Goal: Task Accomplishment & Management: Use online tool/utility

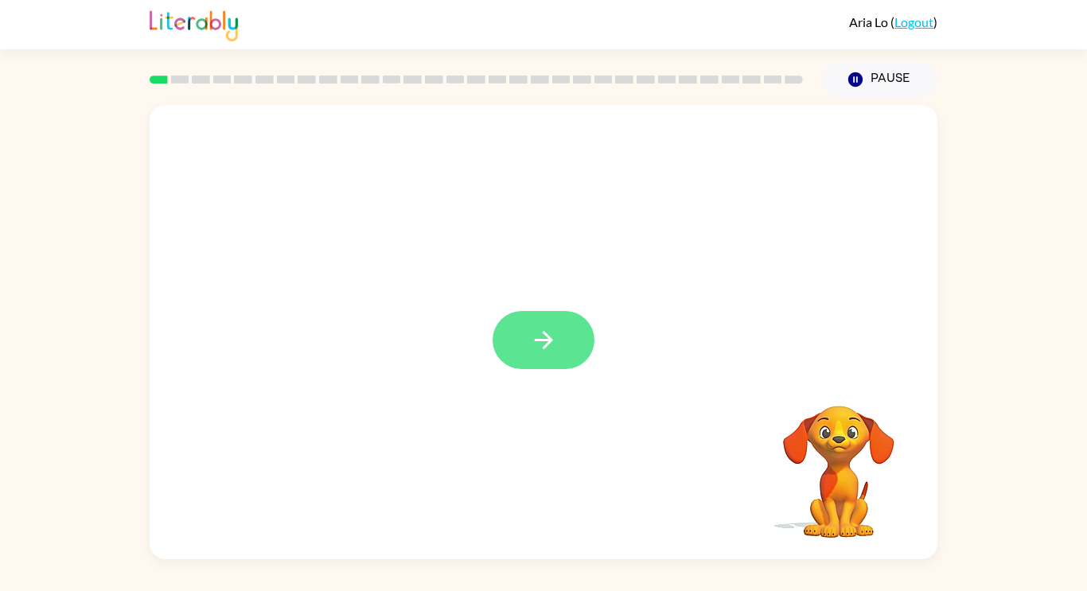
click at [552, 347] on icon "button" at bounding box center [544, 340] width 28 height 28
click at [536, 364] on div at bounding box center [543, 340] width 102 height 58
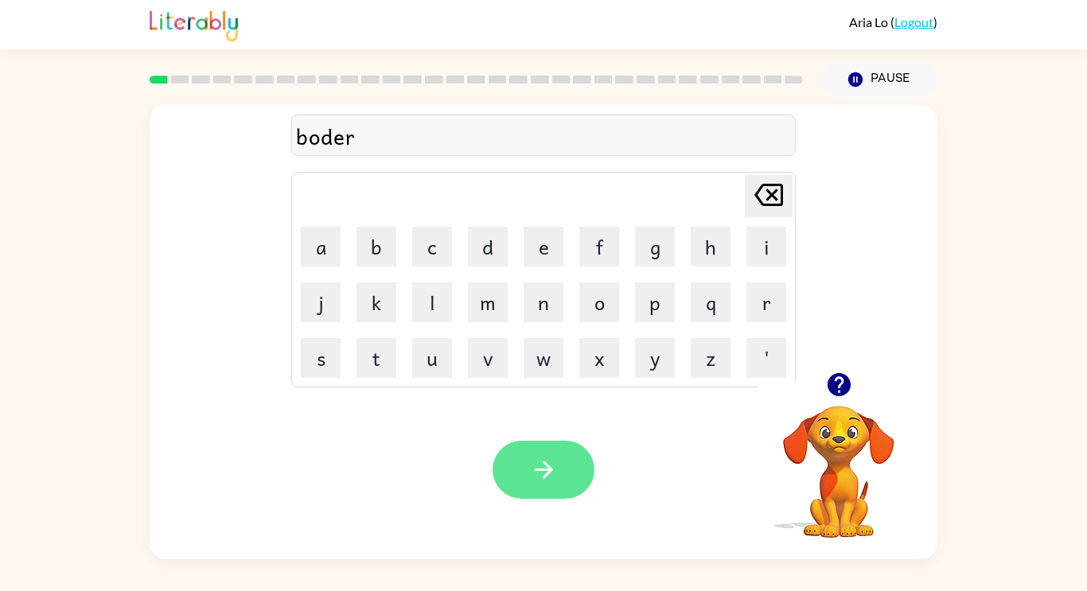
click at [574, 484] on button "button" at bounding box center [543, 470] width 102 height 58
click at [568, 495] on div at bounding box center [543, 470] width 102 height 58
click at [554, 475] on icon "button" at bounding box center [544, 470] width 28 height 28
click at [576, 496] on button "button" at bounding box center [543, 470] width 102 height 58
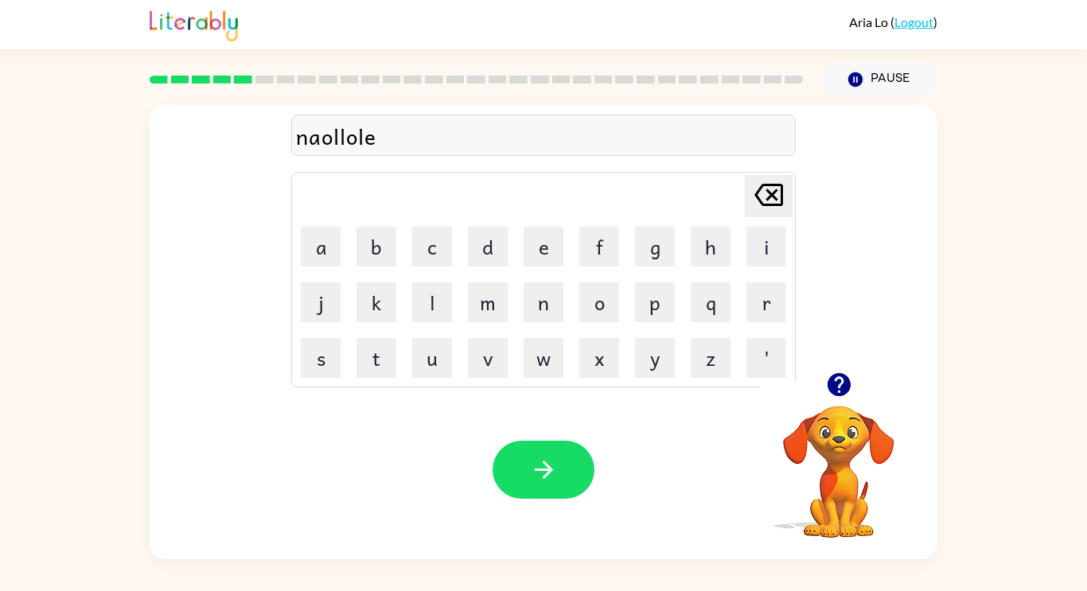
click at [559, 531] on div "Your browser must support playing .mp4 files to use Literably. Please try using…" at bounding box center [544, 469] width 788 height 179
click at [545, 495] on button "button" at bounding box center [543, 470] width 102 height 58
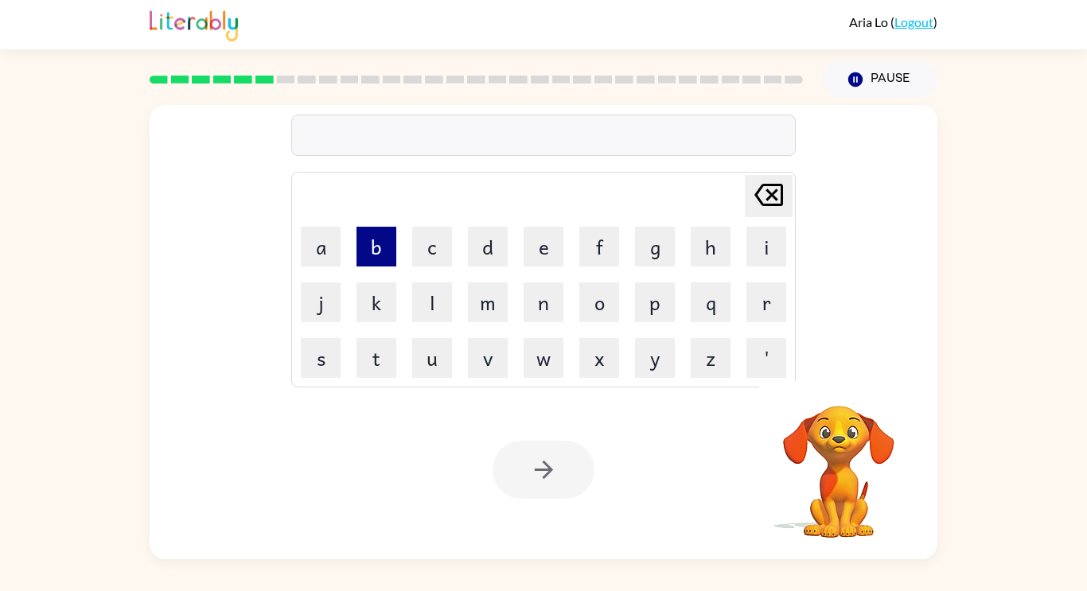
click at [360, 242] on button "b" at bounding box center [376, 247] width 40 height 40
click at [530, 258] on button "e" at bounding box center [543, 247] width 40 height 40
click at [712, 247] on button "h" at bounding box center [711, 247] width 40 height 40
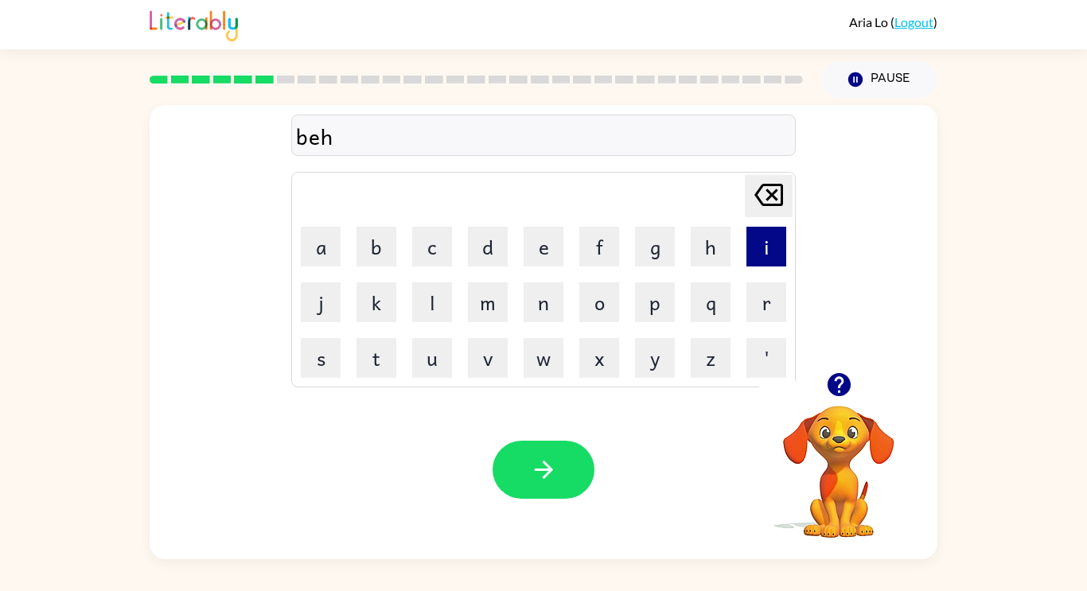
click at [766, 252] on button "i" at bounding box center [766, 247] width 40 height 40
click at [777, 190] on icon at bounding box center [768, 195] width 29 height 22
type button "delete"
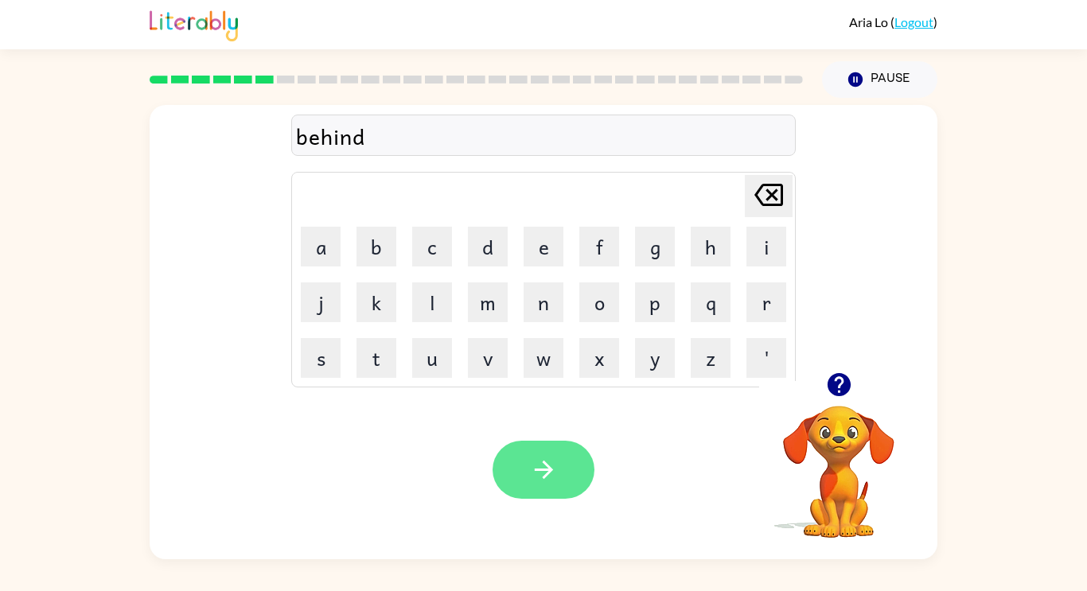
click at [570, 473] on button "button" at bounding box center [543, 470] width 102 height 58
click at [553, 484] on icon "button" at bounding box center [544, 470] width 28 height 28
click at [555, 463] on icon "button" at bounding box center [544, 470] width 28 height 28
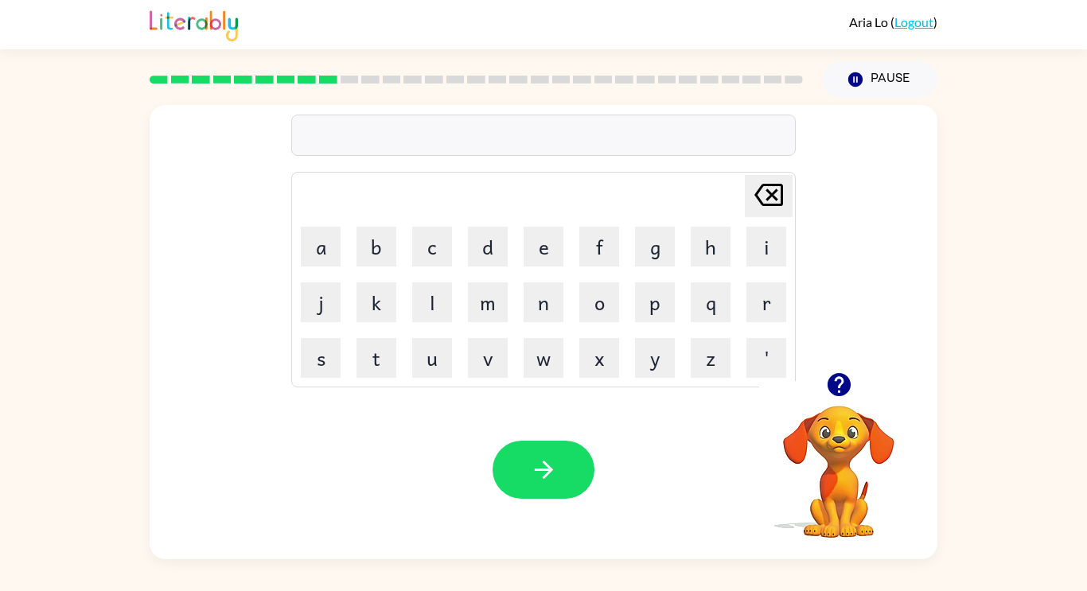
click at [841, 387] on icon "button" at bounding box center [838, 384] width 23 height 23
click at [560, 472] on button "button" at bounding box center [543, 470] width 102 height 58
click at [557, 486] on button "button" at bounding box center [543, 470] width 102 height 58
click at [564, 508] on div "Your browser must support playing .mp4 files to use Literably. Please try using…" at bounding box center [544, 469] width 788 height 179
click at [555, 496] on button "button" at bounding box center [543, 470] width 102 height 58
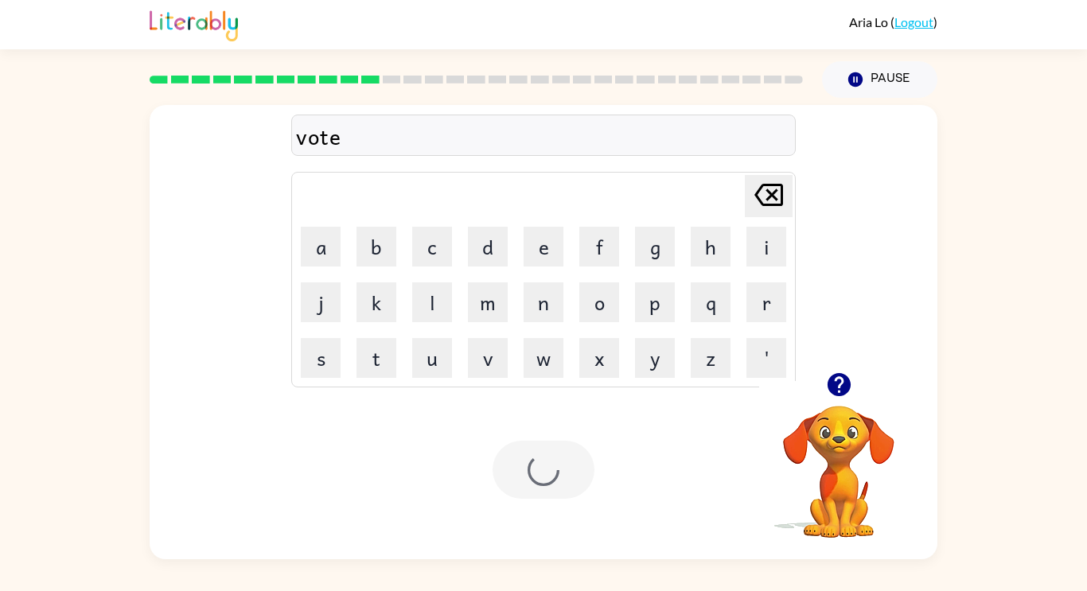
click at [561, 487] on div at bounding box center [543, 470] width 102 height 58
click at [376, 247] on button "b" at bounding box center [376, 247] width 40 height 40
click at [543, 237] on button "e" at bounding box center [543, 247] width 40 height 40
click at [480, 240] on button "d" at bounding box center [488, 247] width 40 height 40
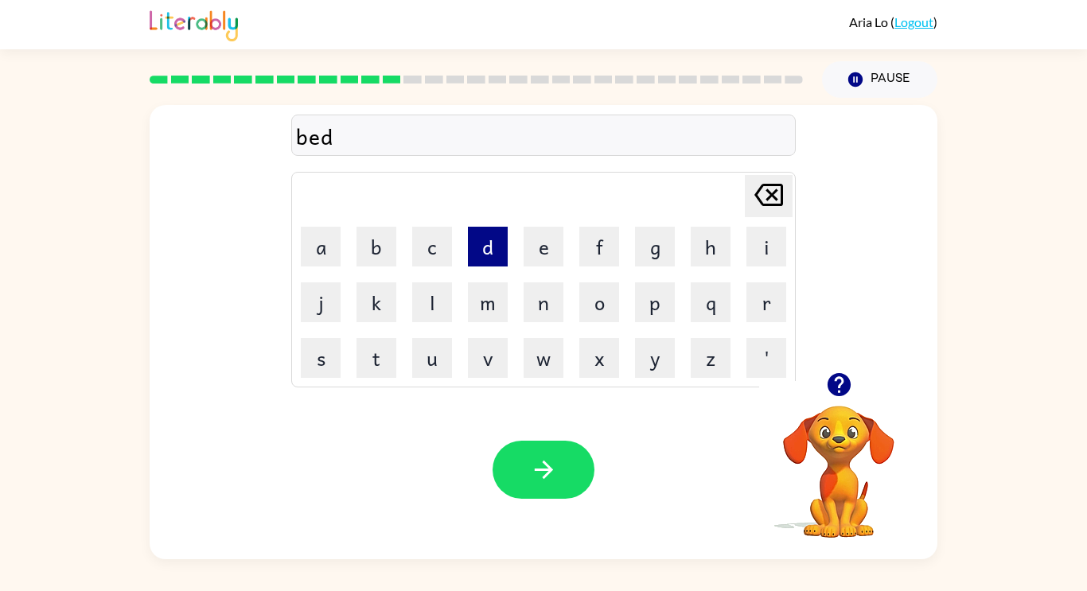
type button "d"
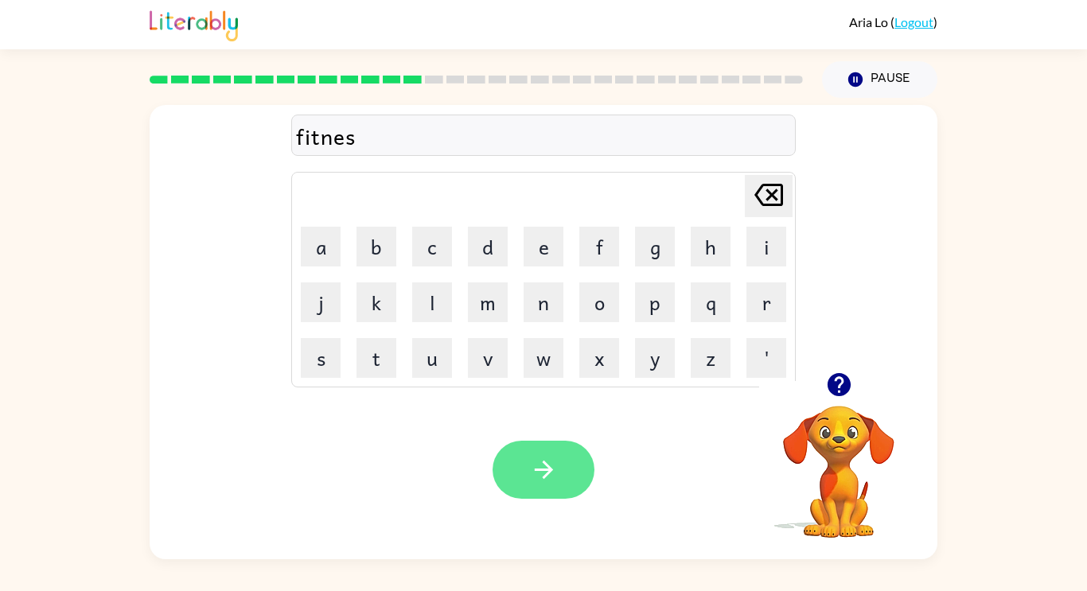
click at [536, 467] on icon "button" at bounding box center [544, 470] width 28 height 28
click at [549, 473] on div at bounding box center [543, 470] width 102 height 58
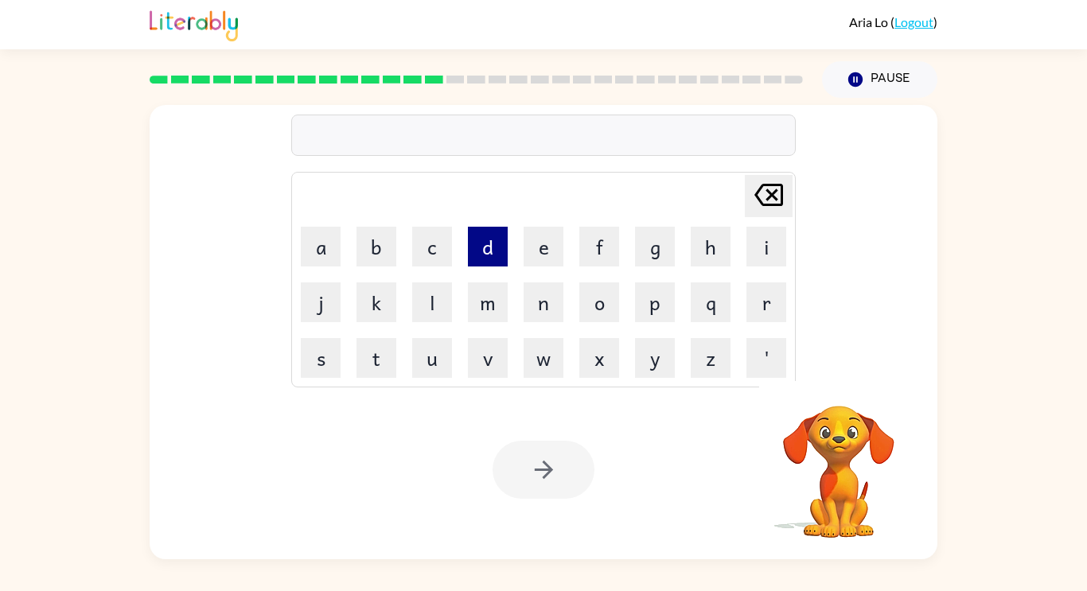
click at [499, 244] on button "d" at bounding box center [488, 247] width 40 height 40
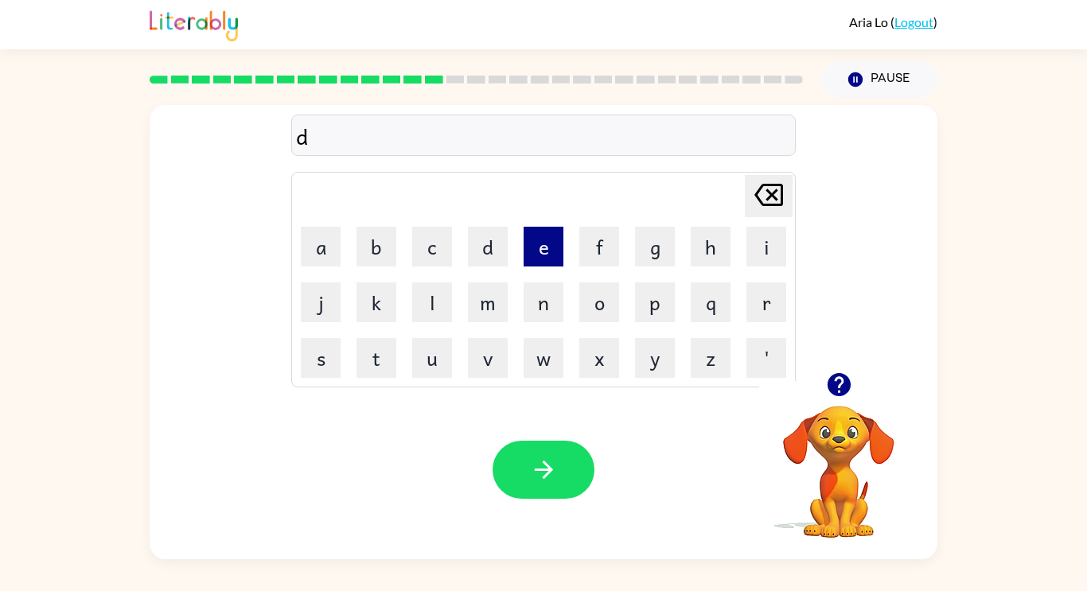
click at [538, 238] on button "e" at bounding box center [543, 247] width 40 height 40
type button "e"
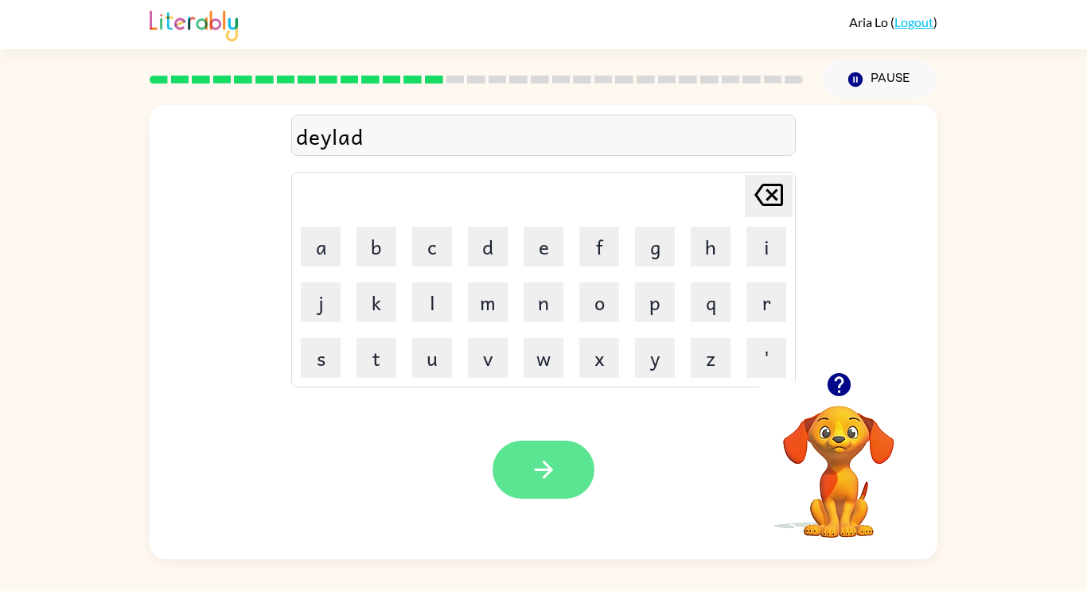
click at [559, 495] on button "button" at bounding box center [543, 470] width 102 height 58
click at [562, 478] on button "button" at bounding box center [543, 470] width 102 height 58
click at [536, 481] on icon "button" at bounding box center [544, 470] width 28 height 28
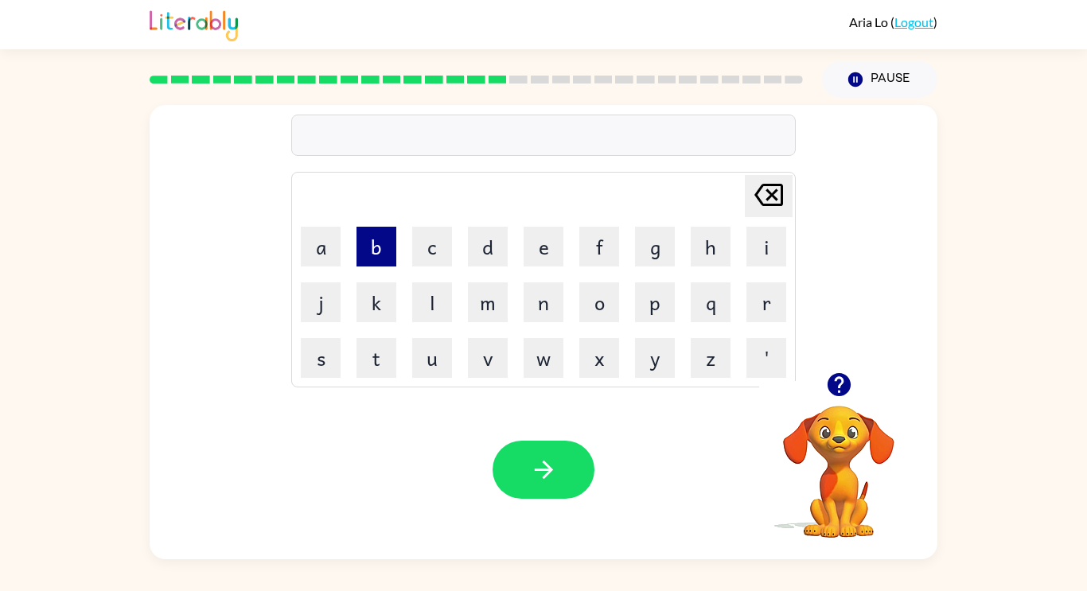
click at [379, 248] on button "b" at bounding box center [376, 247] width 40 height 40
click at [766, 255] on button "i" at bounding box center [766, 247] width 40 height 40
click at [493, 307] on button "m" at bounding box center [488, 302] width 40 height 40
click at [757, 247] on button "i" at bounding box center [766, 247] width 40 height 40
click at [543, 309] on button "n" at bounding box center [543, 302] width 40 height 40
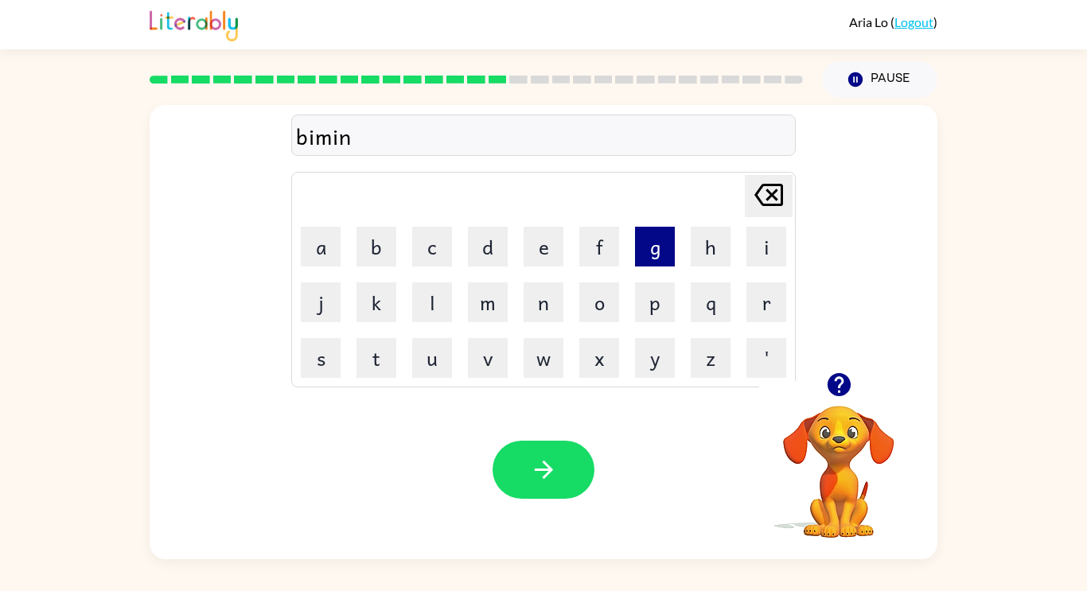
click at [655, 247] on button "g" at bounding box center [655, 247] width 40 height 40
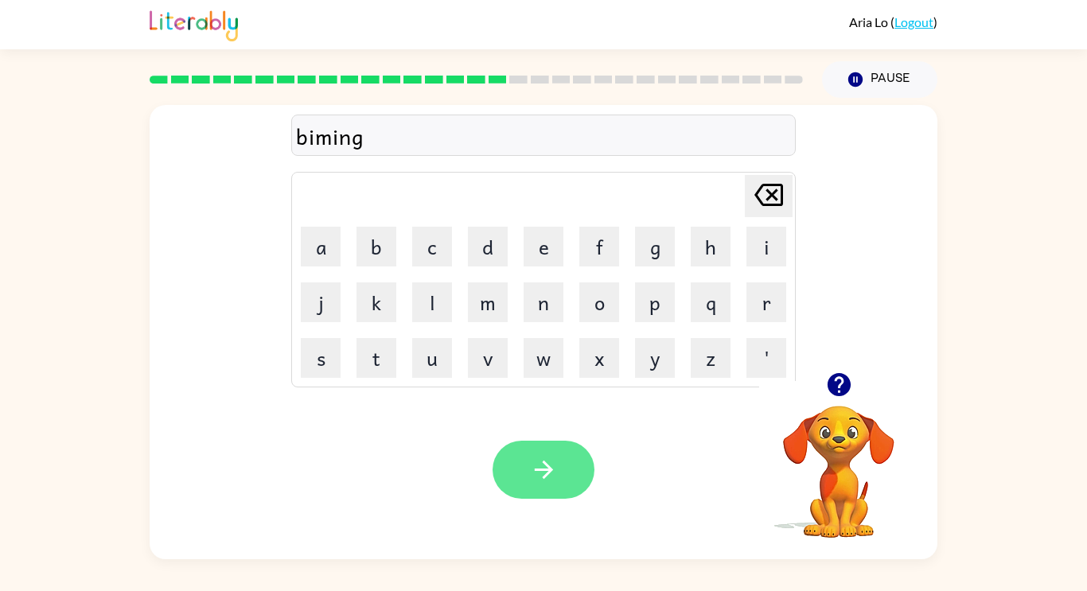
click at [518, 477] on button "button" at bounding box center [543, 470] width 102 height 58
click at [831, 376] on icon "button" at bounding box center [838, 384] width 23 height 23
click at [850, 382] on icon "button" at bounding box center [838, 384] width 23 height 23
click at [546, 494] on button "button" at bounding box center [543, 470] width 102 height 58
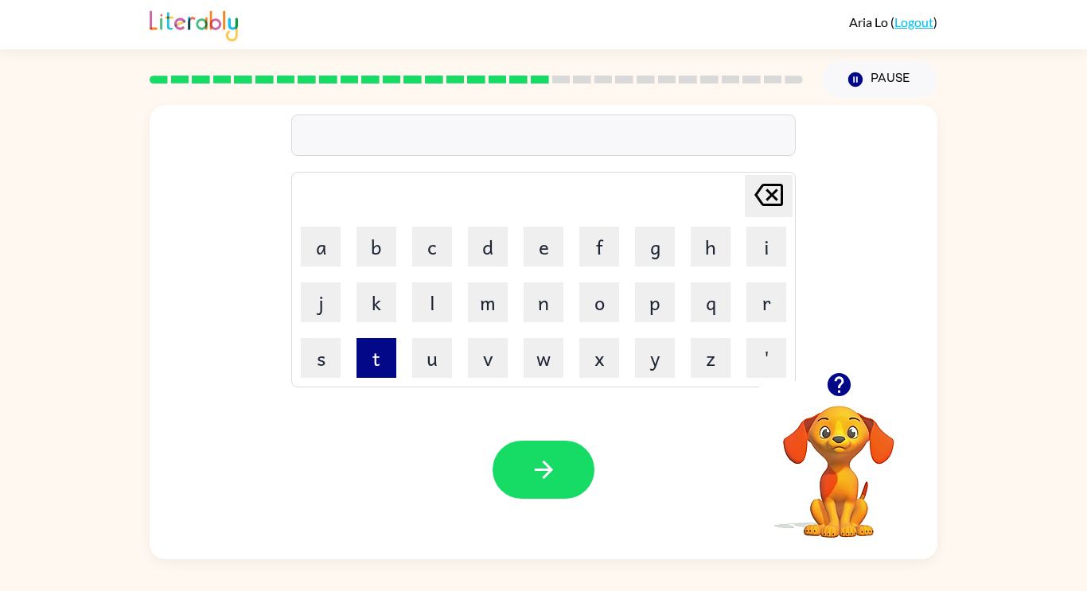
click at [364, 376] on button "t" at bounding box center [376, 358] width 40 height 40
click at [707, 243] on button "h" at bounding box center [711, 247] width 40 height 40
type button "h"
click at [840, 387] on icon "button" at bounding box center [838, 384] width 23 height 23
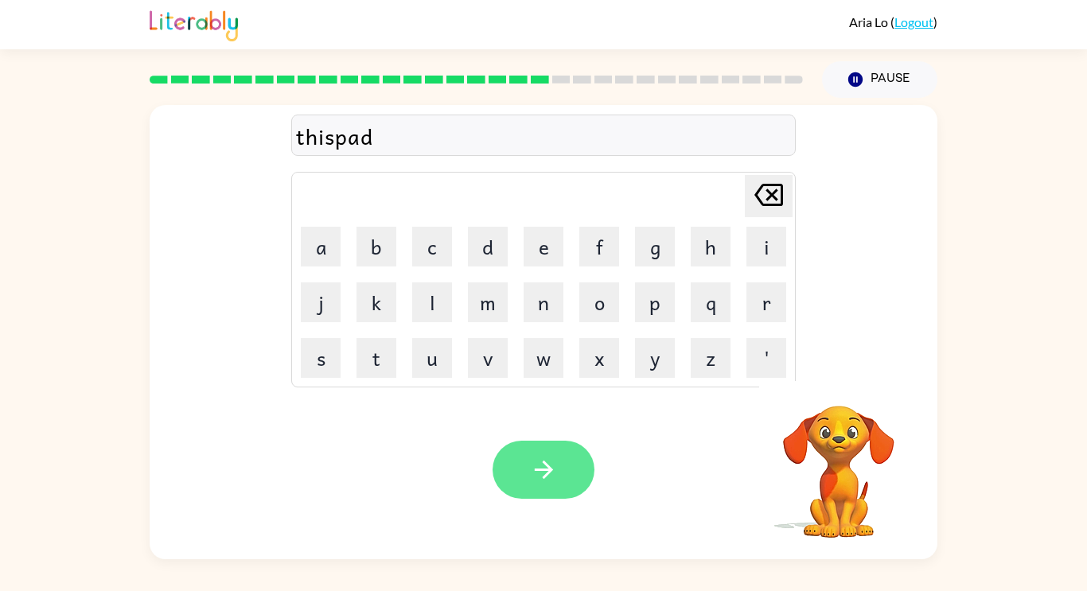
click at [528, 486] on button "button" at bounding box center [543, 470] width 102 height 58
click at [544, 482] on icon "button" at bounding box center [544, 470] width 28 height 28
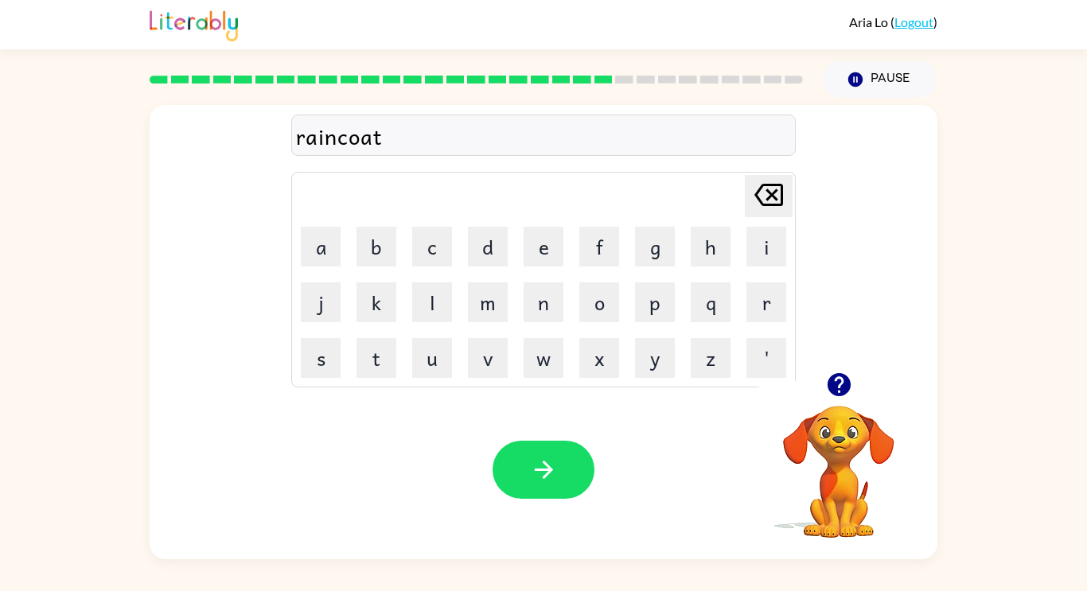
click at [557, 512] on div "Your browser must support playing .mp4 files to use Literably. Please try using…" at bounding box center [544, 469] width 788 height 179
click at [539, 476] on icon "button" at bounding box center [544, 470] width 28 height 28
click at [551, 480] on div at bounding box center [543, 470] width 102 height 58
click at [551, 492] on button "button" at bounding box center [543, 470] width 102 height 58
click at [525, 479] on div at bounding box center [543, 470] width 102 height 58
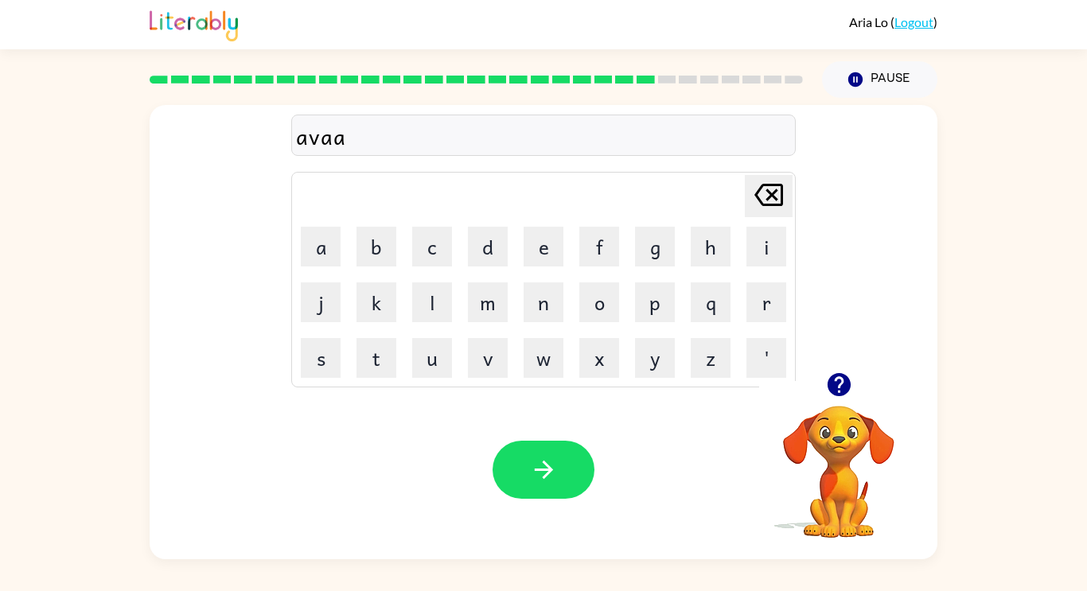
click at [835, 380] on icon "button" at bounding box center [839, 385] width 28 height 28
click at [568, 498] on button "button" at bounding box center [543, 470] width 102 height 58
click at [839, 378] on icon "button" at bounding box center [839, 385] width 28 height 28
click at [839, 378] on div "[PERSON_NAME] last character input a b c d e f g h i j k l m n o p q r s t u v …" at bounding box center [544, 332] width 788 height 454
click at [839, 378] on icon "button" at bounding box center [839, 385] width 28 height 28
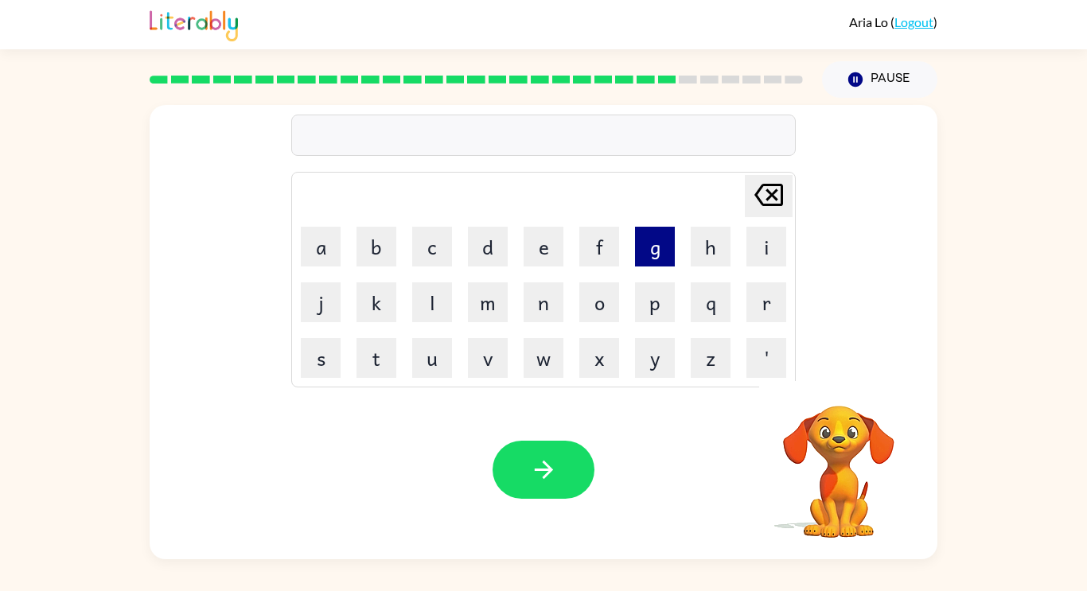
click at [647, 255] on button "g" at bounding box center [655, 247] width 40 height 40
click at [587, 306] on button "o" at bounding box center [599, 302] width 40 height 40
type button "o"
click at [579, 442] on div at bounding box center [543, 470] width 102 height 58
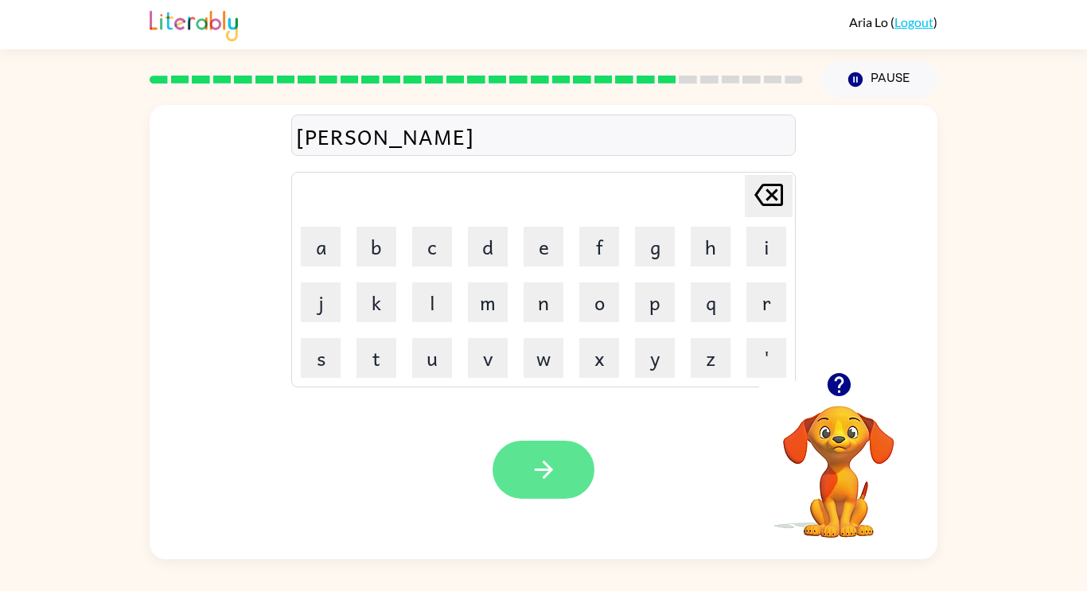
click at [551, 466] on icon "button" at bounding box center [544, 470] width 28 height 28
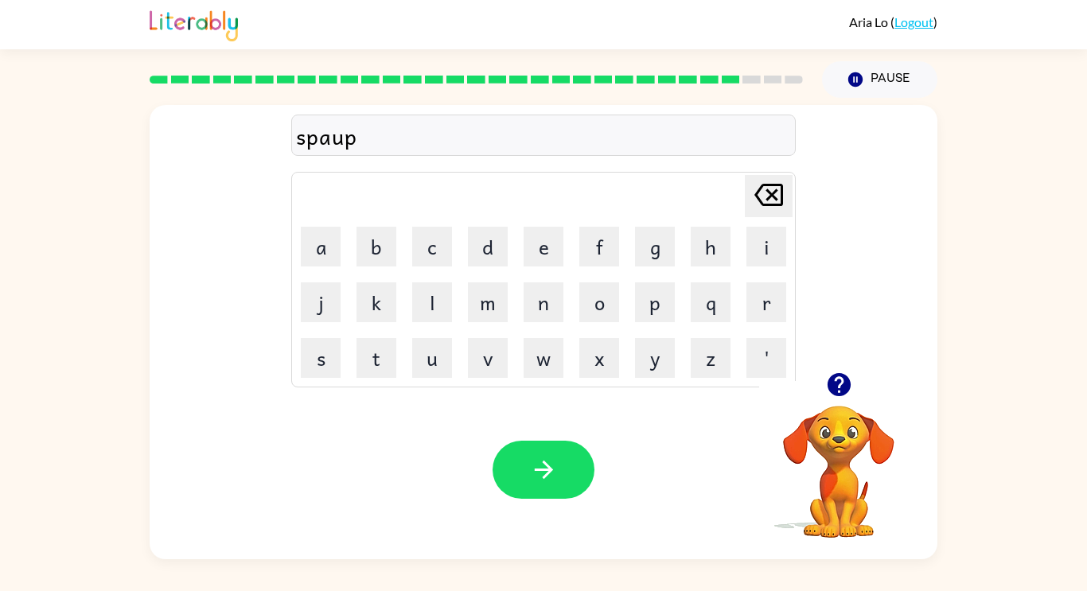
click at [526, 428] on div "Your browser must support playing .mp4 files to use Literably. Please try using…" at bounding box center [544, 469] width 788 height 179
click at [493, 481] on div at bounding box center [543, 470] width 102 height 58
click at [534, 470] on icon "button" at bounding box center [544, 470] width 28 height 28
click at [538, 471] on div at bounding box center [543, 470] width 102 height 58
click at [541, 466] on div at bounding box center [543, 470] width 102 height 58
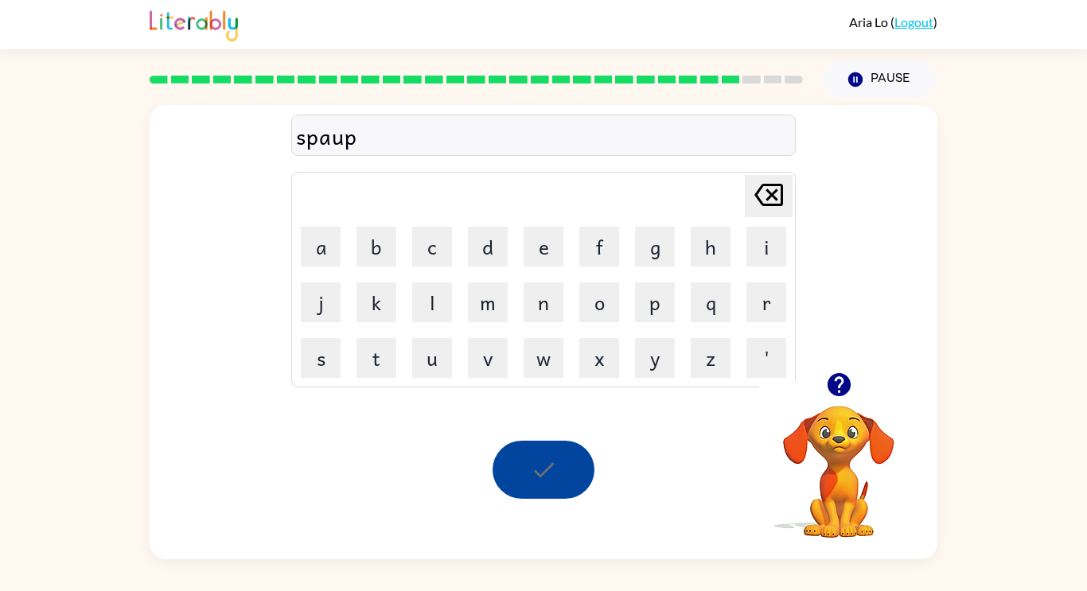
click at [539, 465] on div at bounding box center [543, 470] width 102 height 58
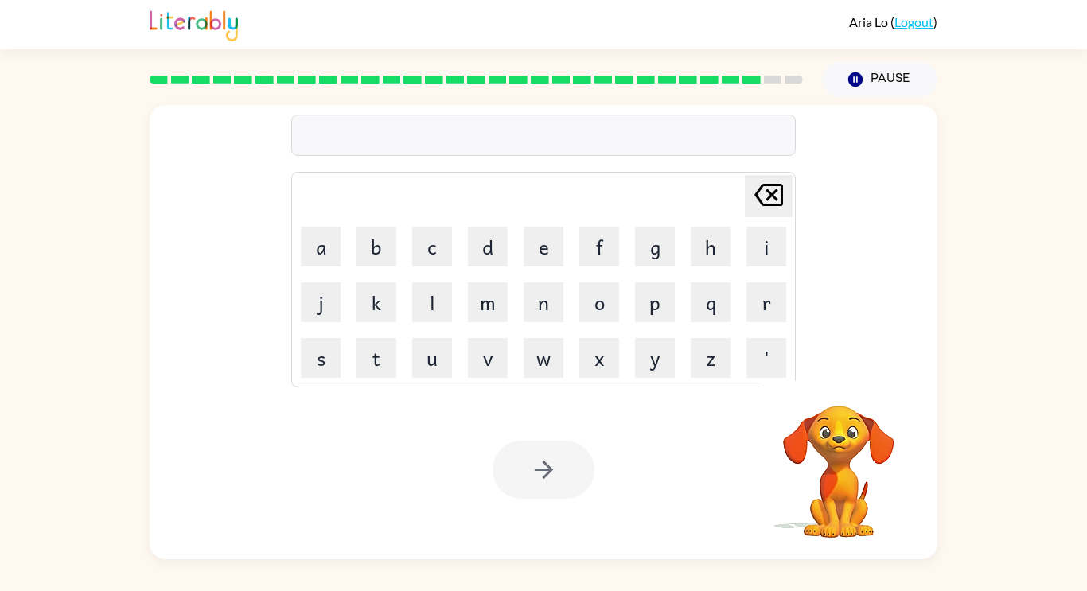
click at [539, 473] on div at bounding box center [543, 470] width 102 height 58
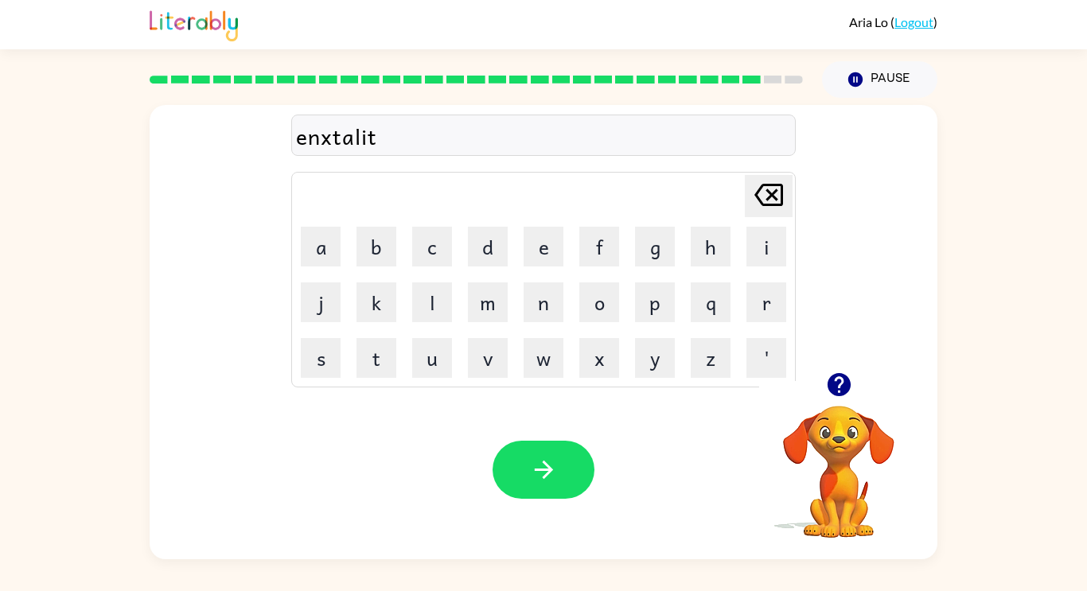
click at [750, 189] on icon "[PERSON_NAME] last character input" at bounding box center [768, 195] width 38 height 38
click at [749, 198] on button "[PERSON_NAME] last character input" at bounding box center [769, 196] width 48 height 42
click at [755, 201] on icon "[PERSON_NAME] last character input" at bounding box center [768, 195] width 38 height 38
click at [758, 203] on icon "[PERSON_NAME] last character input" at bounding box center [768, 195] width 38 height 38
click at [755, 204] on icon "[PERSON_NAME] last character input" at bounding box center [768, 195] width 38 height 38
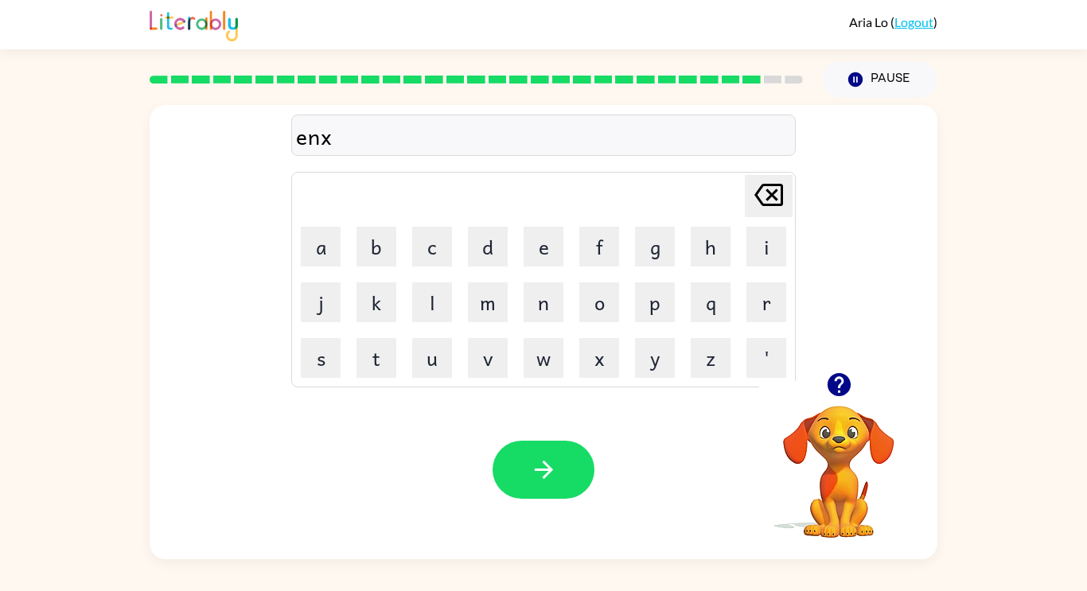
type button "delete"
click at [535, 447] on button "button" at bounding box center [543, 470] width 102 height 58
click at [838, 388] on icon "button" at bounding box center [839, 385] width 28 height 28
click at [1083, 430] on div "jobergr [PERSON_NAME] last character input a b c d e f g h i j k l m n o p q r …" at bounding box center [543, 328] width 1087 height 461
click at [562, 499] on button "button" at bounding box center [543, 470] width 102 height 58
